Goal: Information Seeking & Learning: Learn about a topic

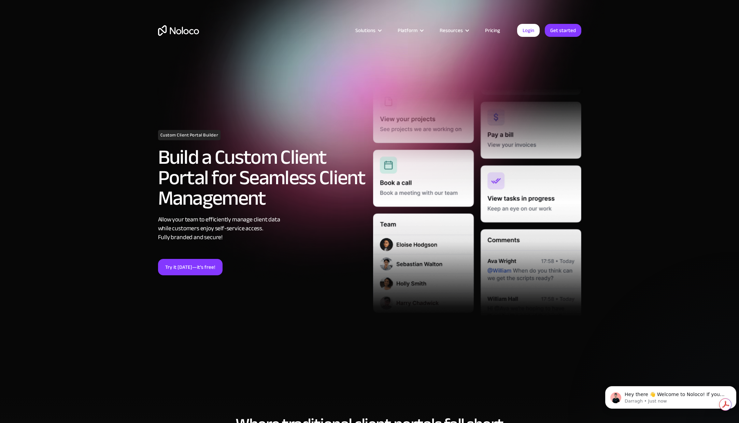
click at [493, 27] on link "Pricing" at bounding box center [492, 30] width 32 height 9
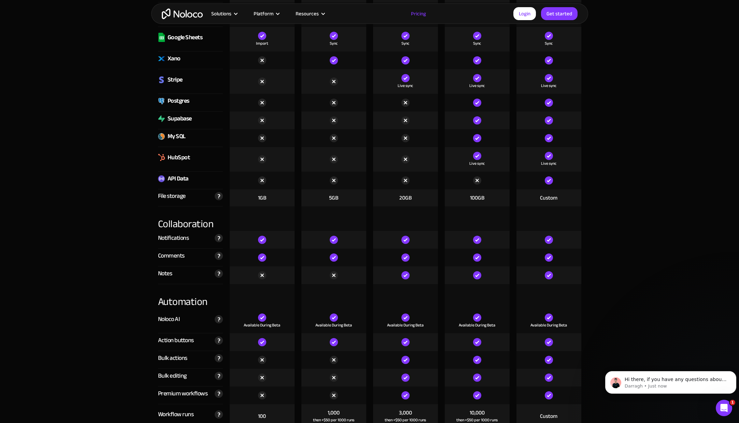
scroll to position [950, 0]
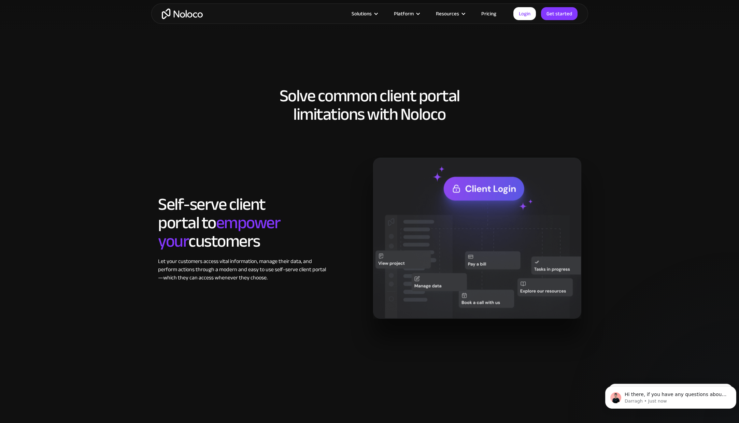
scroll to position [502, 0]
